Goal: Task Accomplishment & Management: Complete application form

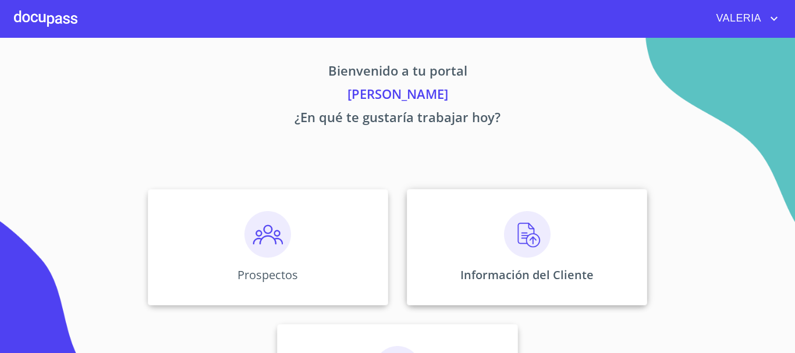
click at [540, 238] on img at bounding box center [527, 234] width 47 height 47
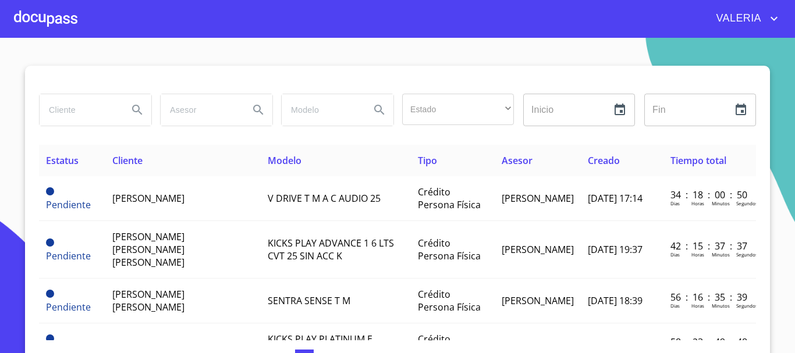
click at [94, 114] on input "search" at bounding box center [79, 109] width 79 height 31
type input "carolina"
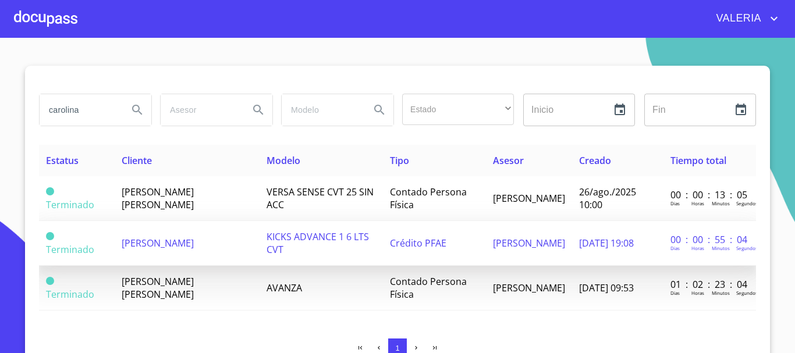
click at [194, 246] on span "[PERSON_NAME]" at bounding box center [158, 243] width 72 height 13
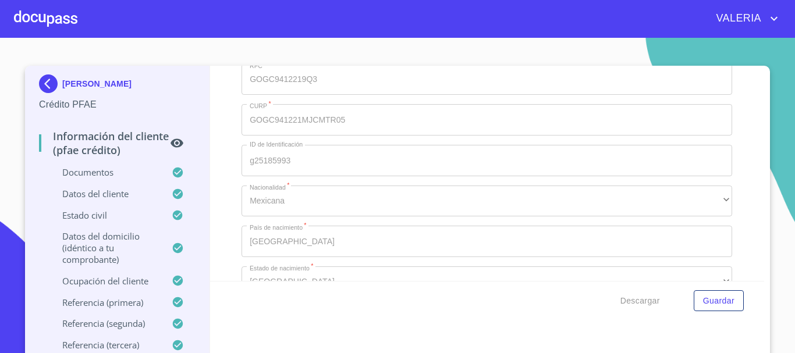
scroll to position [3901, 0]
click at [623, 300] on span "Descargar" at bounding box center [641, 301] width 40 height 15
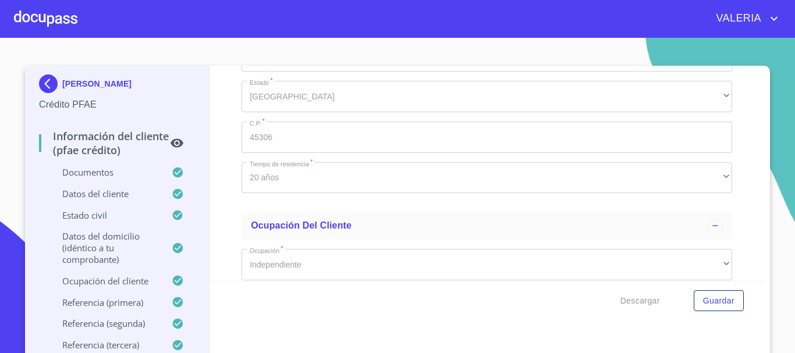
scroll to position [4599, 0]
